Goal: Transaction & Acquisition: Obtain resource

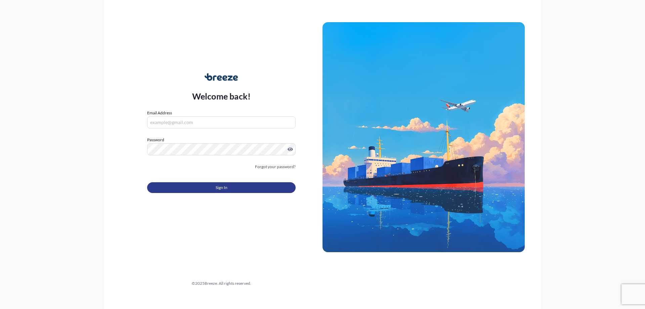
type input "[PERSON_NAME][EMAIL_ADDRESS][DOMAIN_NAME]"
click at [259, 191] on button "Sign In" at bounding box center [221, 187] width 148 height 11
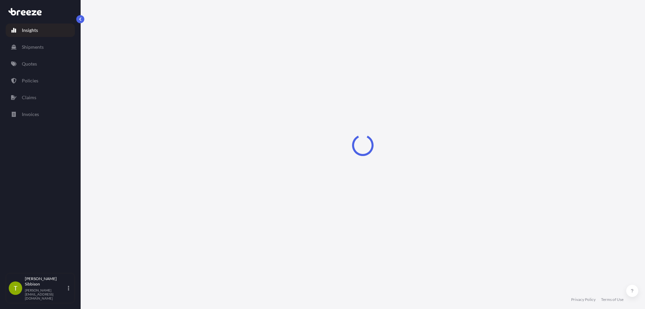
select select "2025"
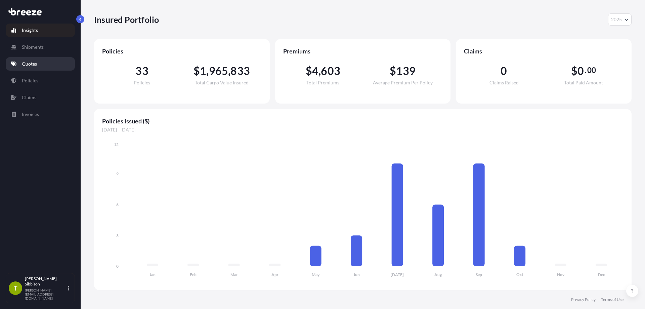
click at [32, 63] on p "Quotes" at bounding box center [29, 63] width 15 height 7
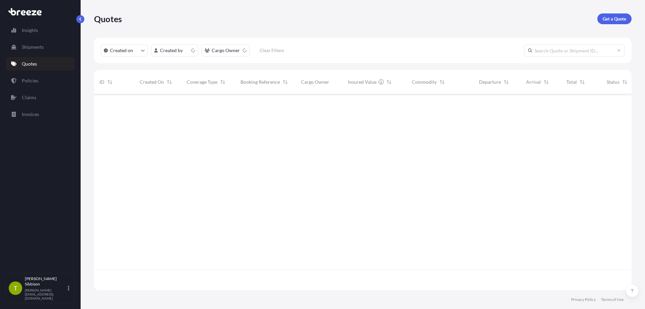
scroll to position [194, 532]
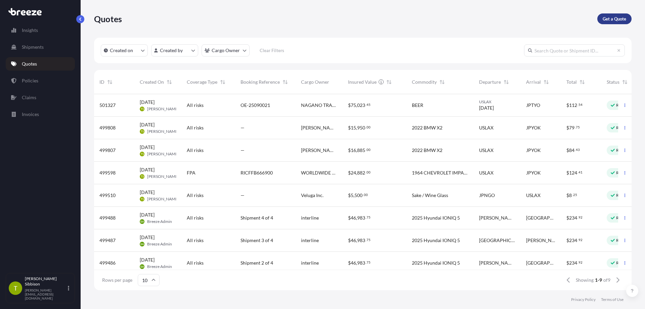
click at [619, 18] on p "Get a Quote" at bounding box center [614, 18] width 24 height 7
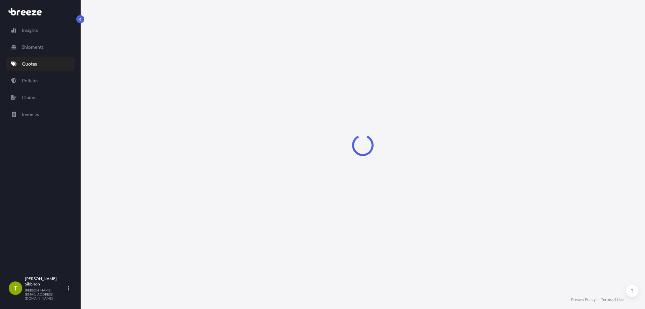
select select "Sea"
select select "1"
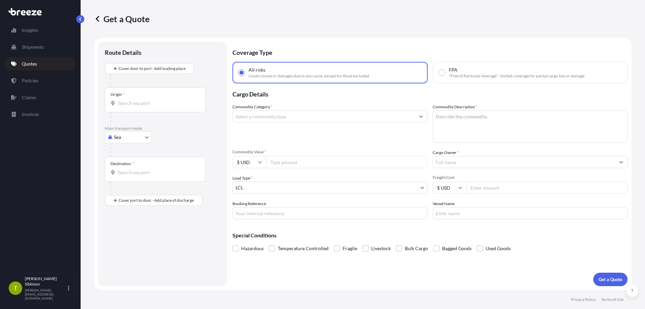
click at [321, 118] on input "Commodity Category *" at bounding box center [324, 116] width 182 height 12
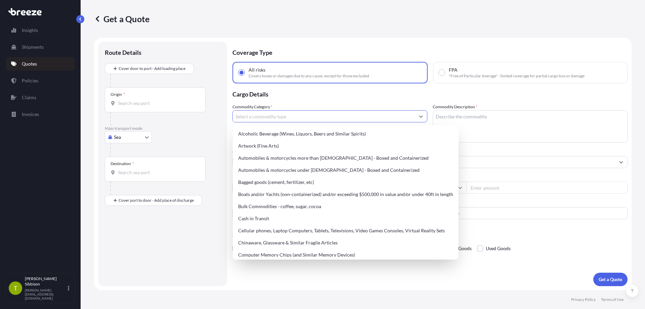
click at [131, 138] on body "34 options available. Insights Shipments Quotes Policies Claims Invoices T Todd…" at bounding box center [322, 154] width 645 height 309
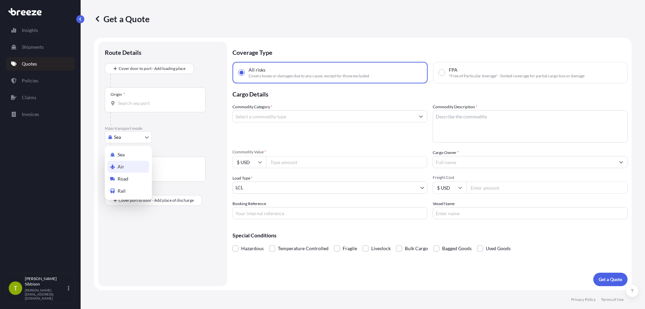
click at [128, 168] on div "Air" at bounding box center [128, 166] width 42 height 12
select select "Air"
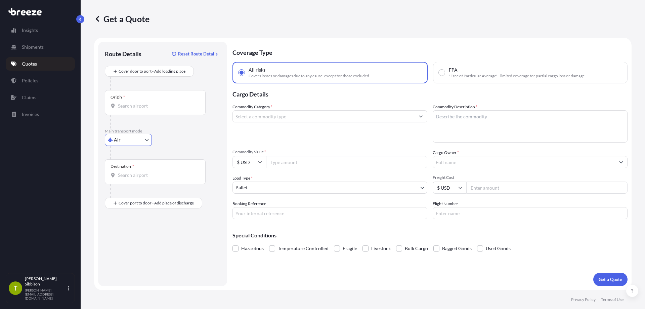
click at [152, 179] on div "Destination *" at bounding box center [155, 171] width 101 height 25
click at [152, 178] on input "Destination *" at bounding box center [157, 175] width 79 height 7
click at [141, 196] on span "JP KIX - Kansai Int Apt, [GEOGRAPHIC_DATA]" at bounding box center [175, 197] width 95 height 7
type input "JPKIX - Kansai Int Apt, [GEOGRAPHIC_DATA]"
click at [145, 236] on input "Place of Discharge" at bounding box center [157, 238] width 79 height 7
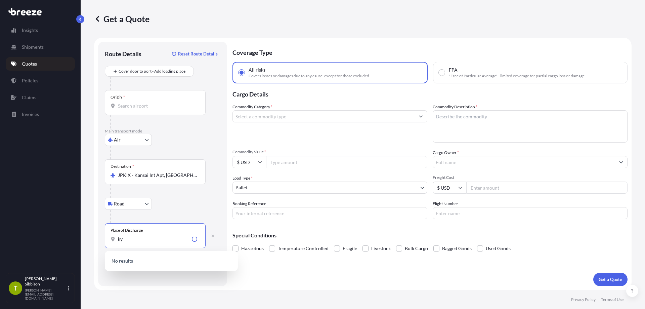
type input "k"
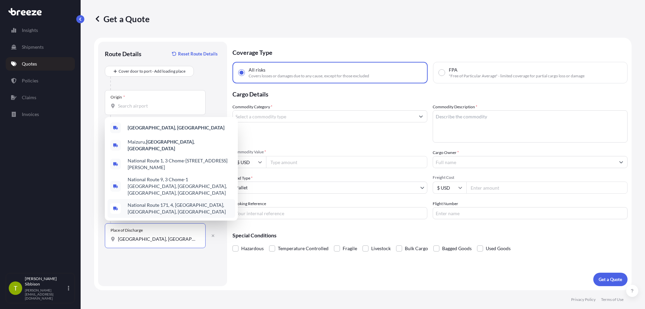
type input "[GEOGRAPHIC_DATA], [GEOGRAPHIC_DATA]"
click at [354, 134] on div "Commodity Category *" at bounding box center [329, 122] width 195 height 39
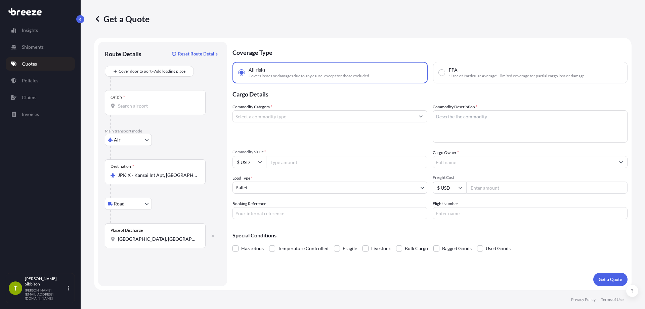
click at [322, 117] on input "Commodity Category *" at bounding box center [324, 116] width 182 height 12
type input "a"
type input "AUTO PARTS"
click at [503, 123] on textarea "Commodity Description *" at bounding box center [529, 126] width 195 height 32
type textarea "CAR SUSPENSION & BRAKE PARTS"
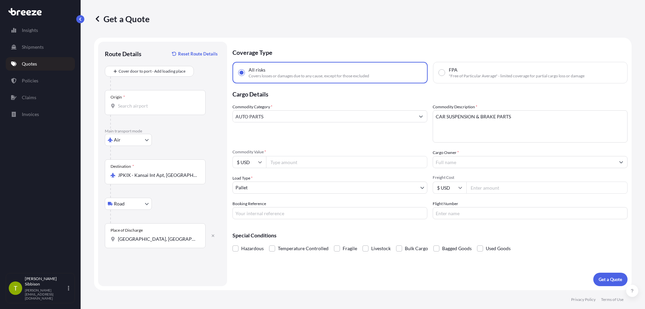
click at [330, 162] on input "Commodity Value *" at bounding box center [346, 162] width 161 height 12
type input "5936.33"
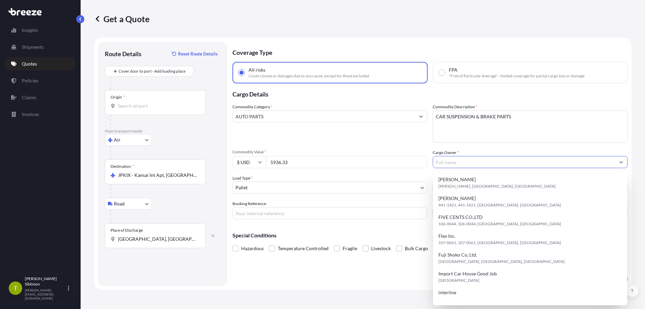
click at [480, 159] on input "Cargo Owner *" at bounding box center [524, 162] width 182 height 12
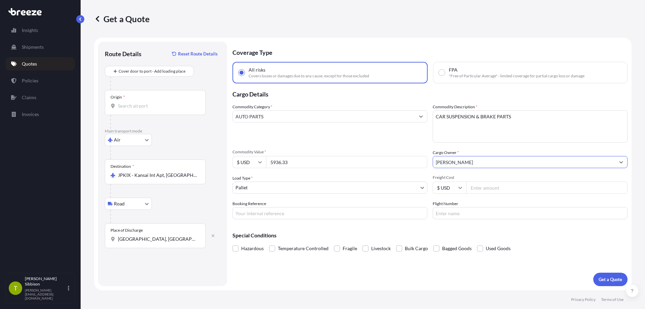
type input "[PERSON_NAME]"
click at [337, 208] on input "Booking Reference" at bounding box center [329, 213] width 195 height 12
type input "A14463"
click at [450, 214] on input "Flight Number" at bounding box center [529, 213] width 195 height 12
type input "CI5165"
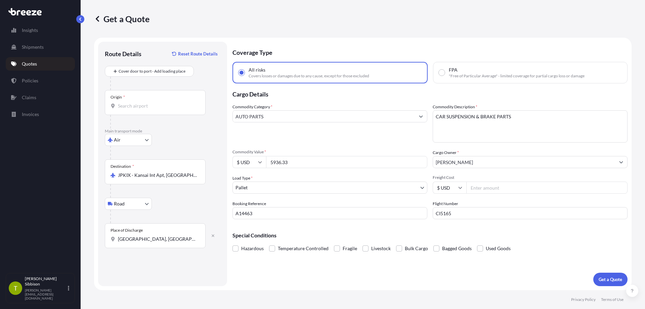
click at [526, 184] on input "Freight Cost" at bounding box center [546, 187] width 161 height 12
type input "1100"
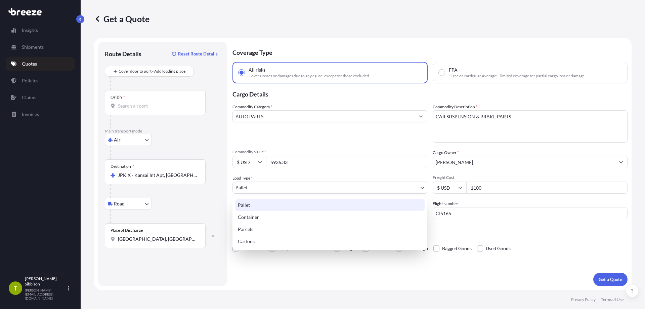
click at [301, 188] on body "Insights Shipments Quotes Policies Claims Invoices T Todd Sibbison [EMAIL_ADDRE…" at bounding box center [322, 154] width 645 height 309
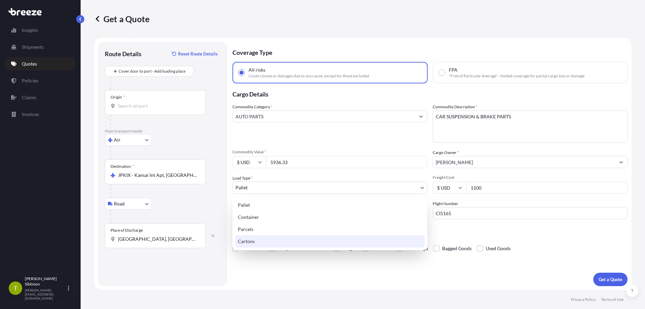
click at [279, 238] on div "Cartons" at bounding box center [329, 241] width 189 height 12
select select "4"
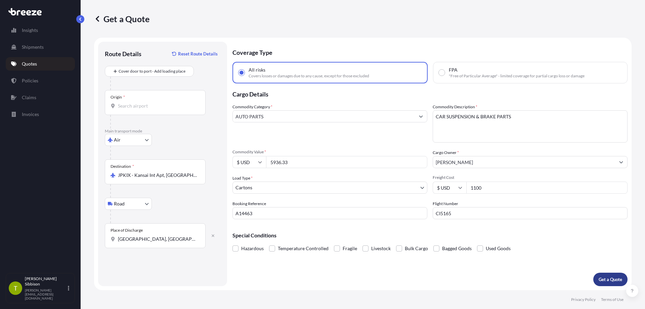
click at [612, 277] on p "Get a Quote" at bounding box center [610, 279] width 24 height 7
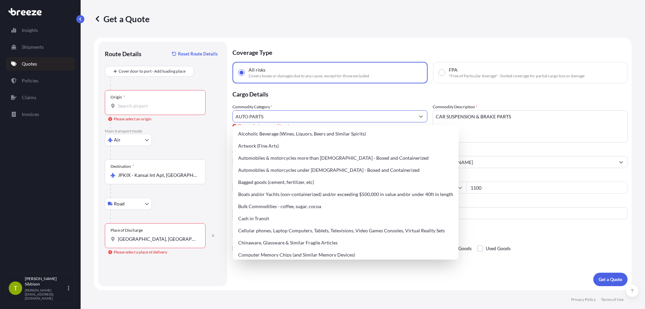
click at [318, 119] on input "AUTO PARTS" at bounding box center [324, 116] width 182 height 12
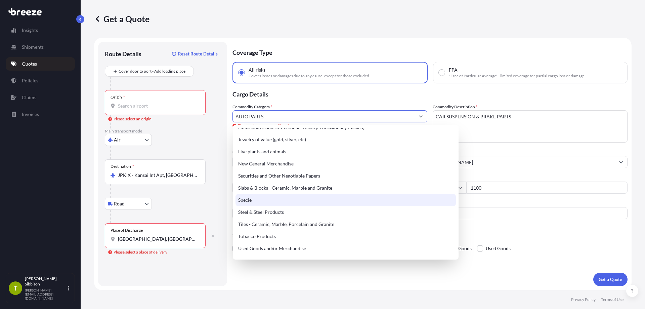
scroll to position [215, 0]
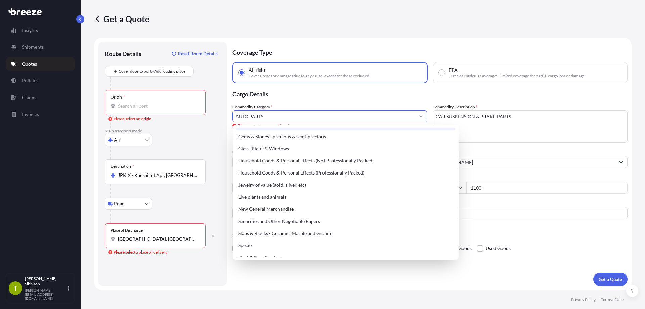
click at [153, 104] on input "Origin * Please select an origin" at bounding box center [157, 105] width 79 height 7
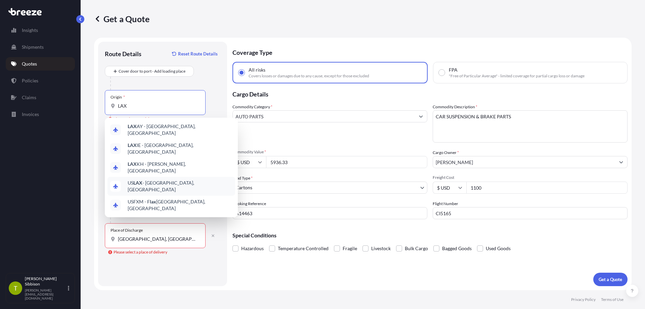
click at [178, 179] on span "US LAX - [GEOGRAPHIC_DATA], [GEOGRAPHIC_DATA]" at bounding box center [180, 185] width 105 height 13
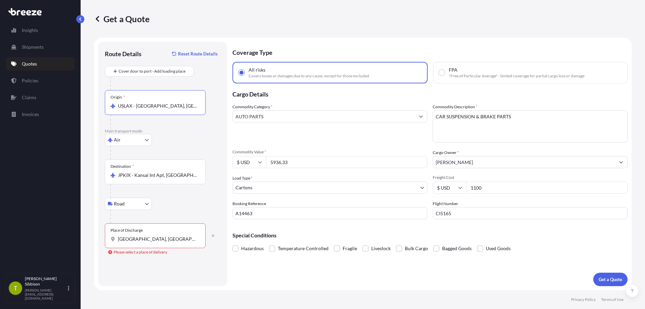
type input "USLAX - [GEOGRAPHIC_DATA], [GEOGRAPHIC_DATA]"
click at [180, 242] on input "[GEOGRAPHIC_DATA], [GEOGRAPHIC_DATA]" at bounding box center [157, 238] width 79 height 7
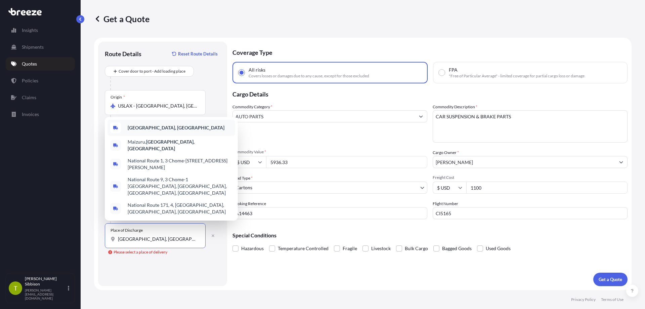
click at [147, 130] on b "[GEOGRAPHIC_DATA], [GEOGRAPHIC_DATA]" at bounding box center [176, 128] width 97 height 6
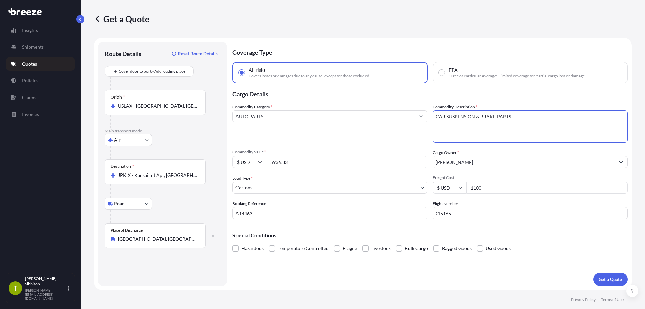
drag, startPoint x: 534, startPoint y: 116, endPoint x: 359, endPoint y: 118, distance: 175.6
click at [359, 118] on div "Commodity Category * AUTO PARTS Commodity Description * CAR SUSPENSION & BRAKE …" at bounding box center [429, 160] width 395 height 115
type textarea "AUTO PARTS (NON HAZ)"
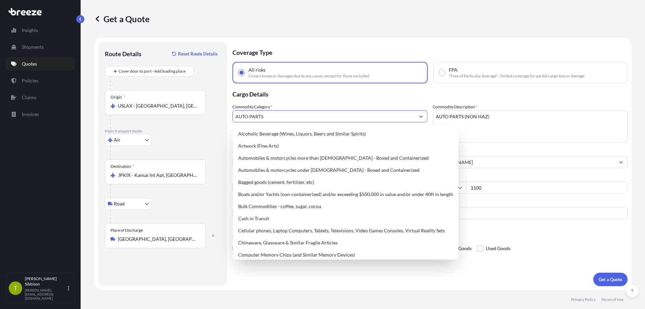
click at [395, 118] on input "AUTO PARTS" at bounding box center [324, 116] width 182 height 12
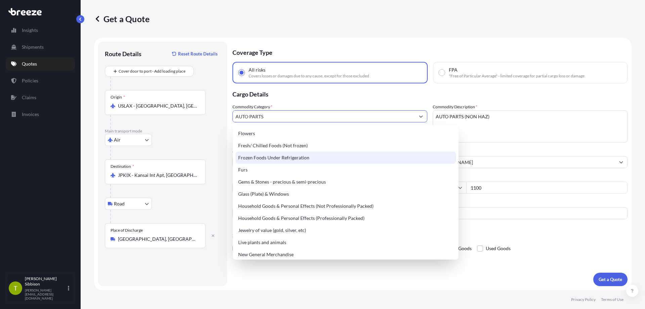
scroll to position [181, 0]
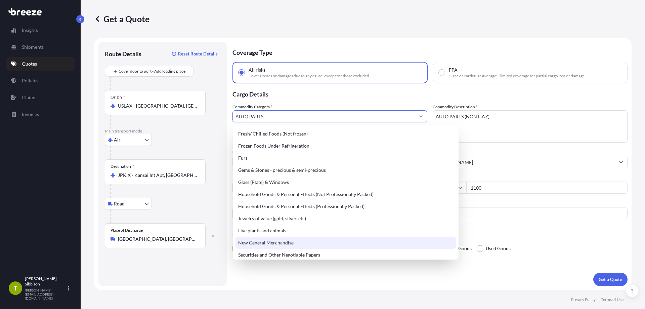
click at [296, 242] on div "New General Merchandise" at bounding box center [345, 242] width 220 height 12
type input "New General Merchandise"
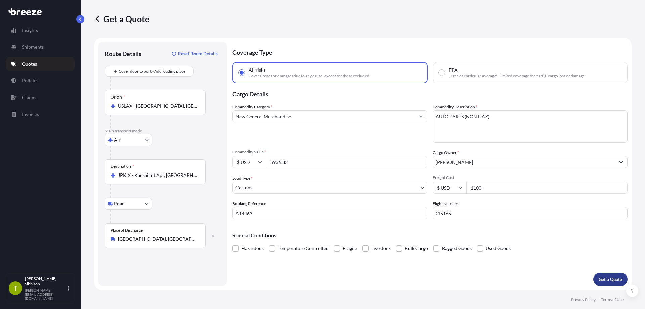
click at [614, 278] on p "Get a Quote" at bounding box center [610, 279] width 24 height 7
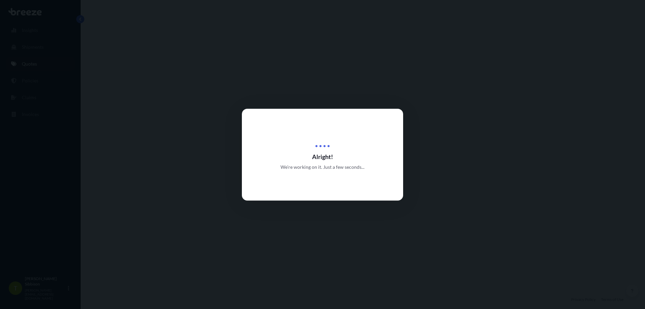
select select "Air"
select select "Road"
select select "4"
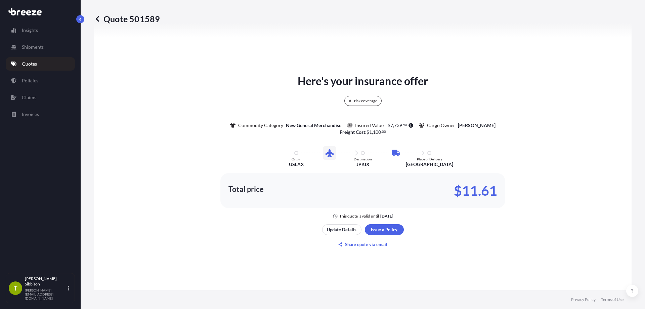
scroll to position [378, 0]
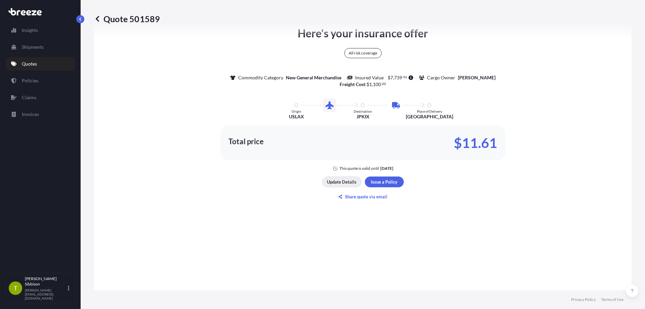
click at [344, 181] on p "Update Details" at bounding box center [342, 181] width 30 height 7
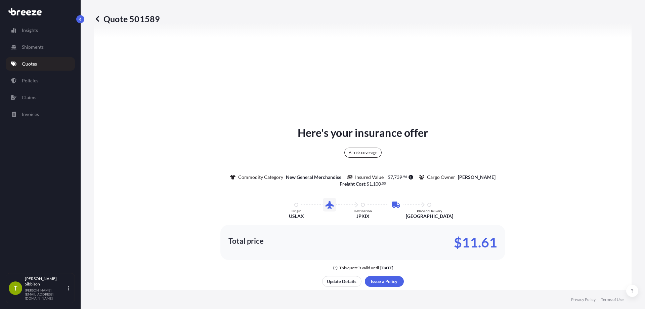
scroll to position [279, 0]
click at [354, 150] on div "All risk coverage" at bounding box center [362, 152] width 37 height 10
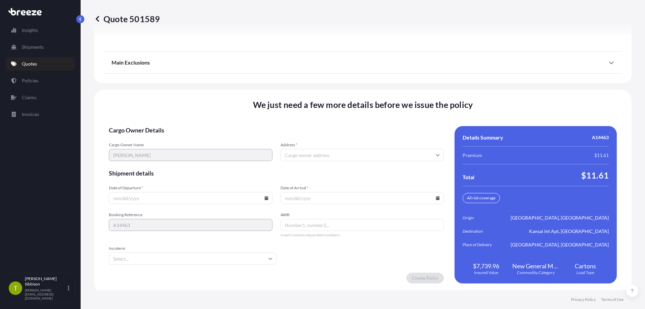
scroll to position [864, 0]
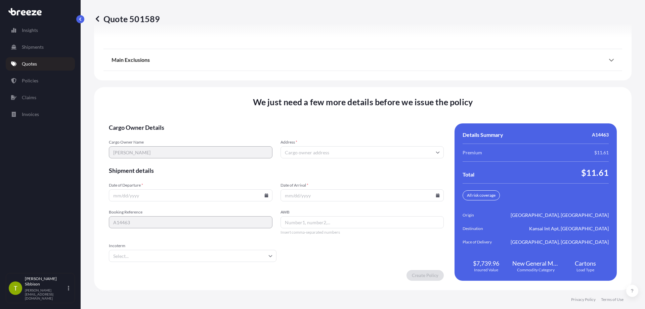
click at [178, 194] on input "Date of Departure *" at bounding box center [191, 195] width 164 height 12
click at [264, 194] on icon at bounding box center [266, 195] width 4 height 4
click at [220, 134] on button "18" at bounding box center [221, 135] width 11 height 11
type input "[DATE]"
click at [350, 192] on input "Date of Arrival *" at bounding box center [362, 195] width 164 height 12
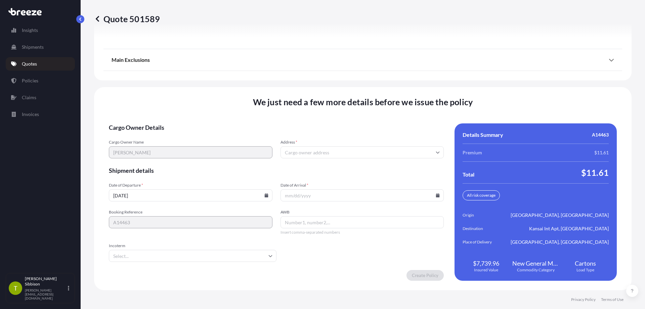
click at [438, 193] on input "Date of Arrival *" at bounding box center [362, 195] width 164 height 12
click at [430, 194] on input "Date of Arrival *" at bounding box center [362, 195] width 164 height 12
click at [425, 192] on input "Date of Arrival *" at bounding box center [362, 195] width 164 height 12
click at [354, 152] on input "Address *" at bounding box center [362, 152] width 164 height 12
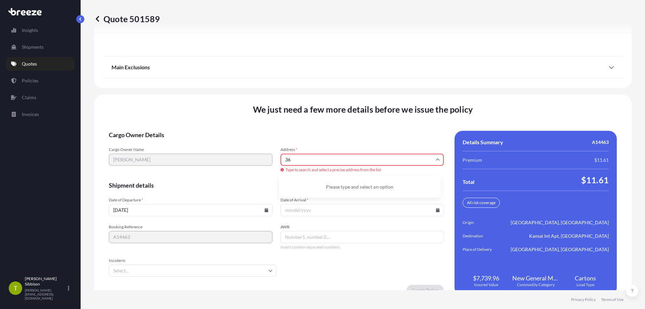
type input "3"
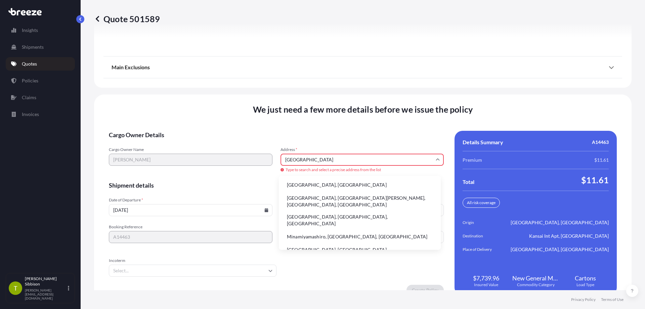
click at [313, 186] on li "[GEOGRAPHIC_DATA], [GEOGRAPHIC_DATA]" at bounding box center [359, 184] width 156 height 13
type input "[GEOGRAPHIC_DATA], [GEOGRAPHIC_DATA]"
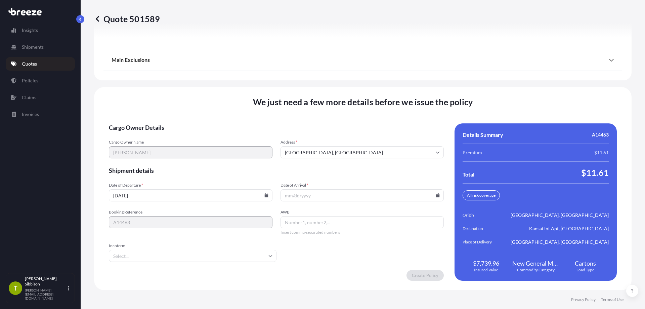
click at [322, 196] on input "Date of Arrival *" at bounding box center [362, 195] width 164 height 12
click at [436, 195] on icon at bounding box center [437, 195] width 4 height 4
click at [406, 133] on button "19" at bounding box center [406, 135] width 11 height 11
type input "[DATE]"
click at [327, 220] on input "AWB" at bounding box center [362, 222] width 164 height 12
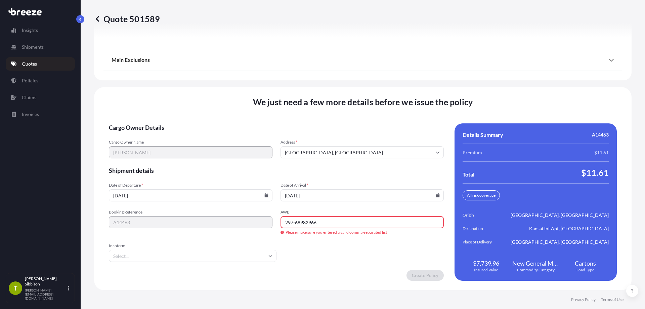
click at [293, 223] on input "297-68982966" at bounding box center [362, 222] width 164 height 12
type input "297LAX68982966"
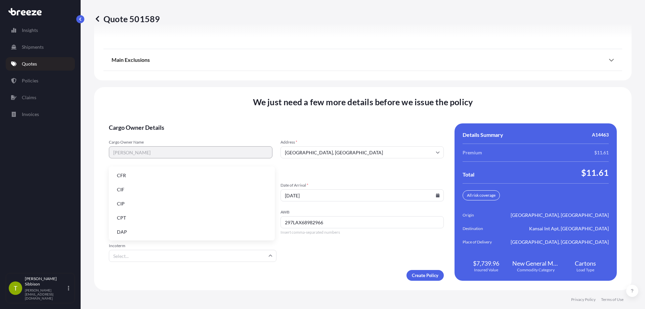
click at [233, 256] on input "Incoterm" at bounding box center [193, 255] width 168 height 12
click at [145, 208] on li "DPU" at bounding box center [191, 208] width 160 height 13
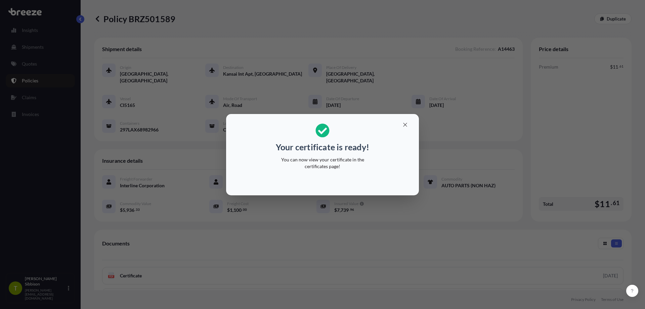
click at [44, 99] on div "Your certificate is ready! You can now view your certificate in the certificate…" at bounding box center [322, 154] width 645 height 309
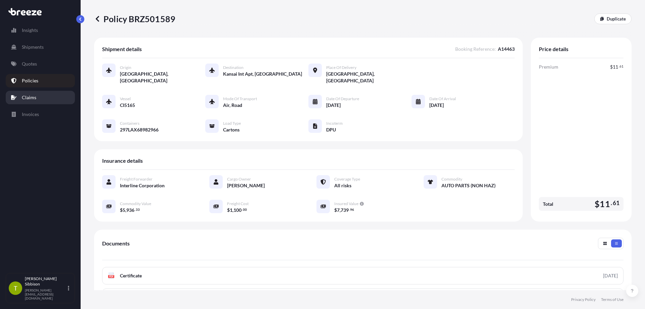
click at [36, 99] on p "Claims" at bounding box center [29, 97] width 14 height 7
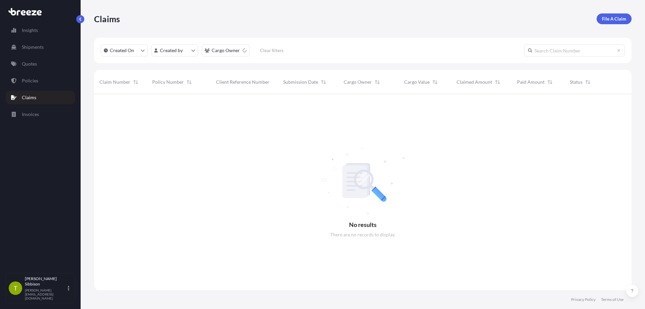
scroll to position [215, 532]
click at [37, 48] on p "Shipments" at bounding box center [33, 47] width 22 height 7
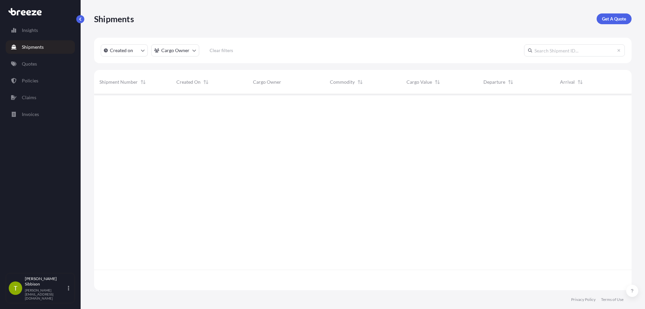
scroll to position [215, 532]
click at [31, 85] on link "Policies" at bounding box center [40, 80] width 69 height 13
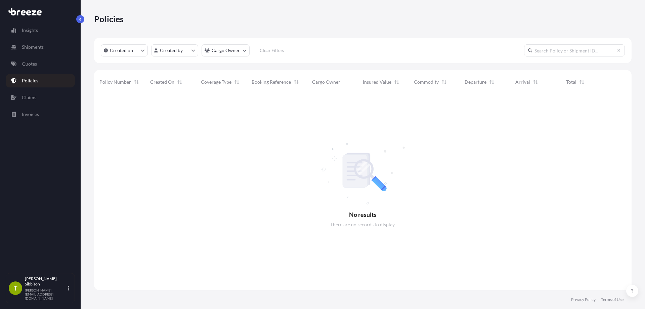
scroll to position [194, 532]
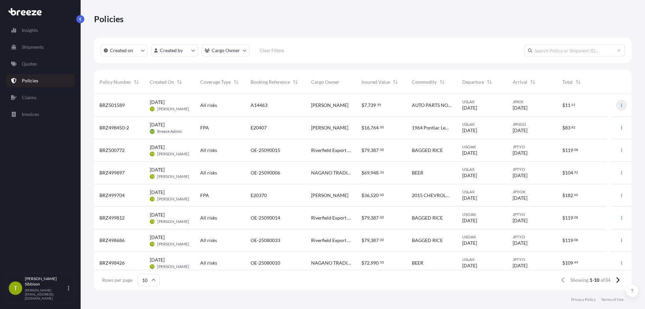
click at [621, 106] on icon "button" at bounding box center [621, 104] width 1 height 3
click at [597, 119] on p "Download certificate" at bounding box center [584, 118] width 44 height 7
